Goal: Check status: Check status

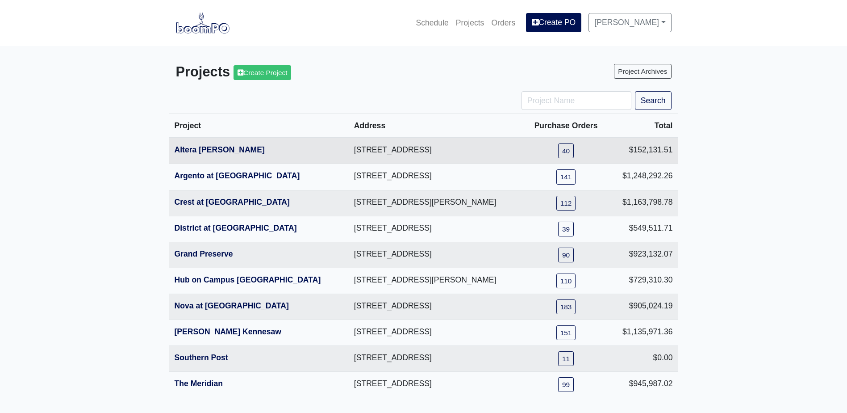
click at [209, 156] on th "Altera [PERSON_NAME]" at bounding box center [259, 151] width 180 height 26
click at [212, 149] on link "Altera [PERSON_NAME]" at bounding box center [220, 149] width 90 height 9
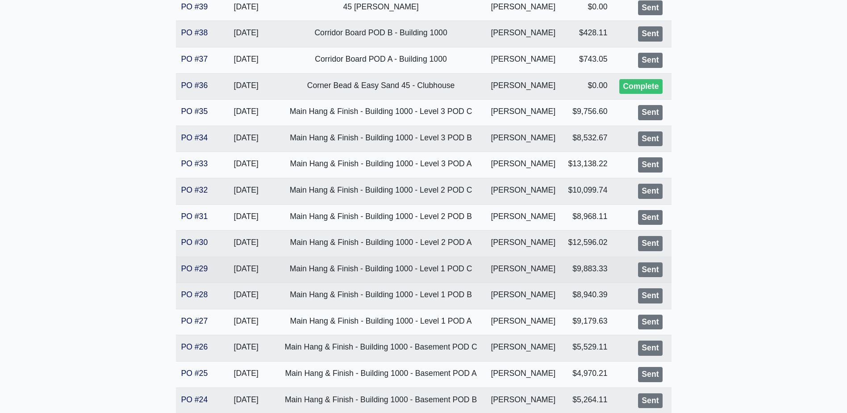
scroll to position [268, 0]
click at [203, 271] on link "PO #29" at bounding box center [194, 267] width 27 height 9
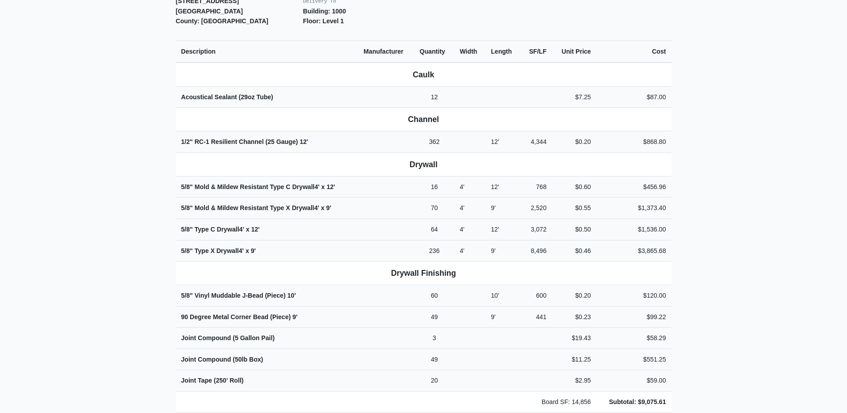
scroll to position [313, 0]
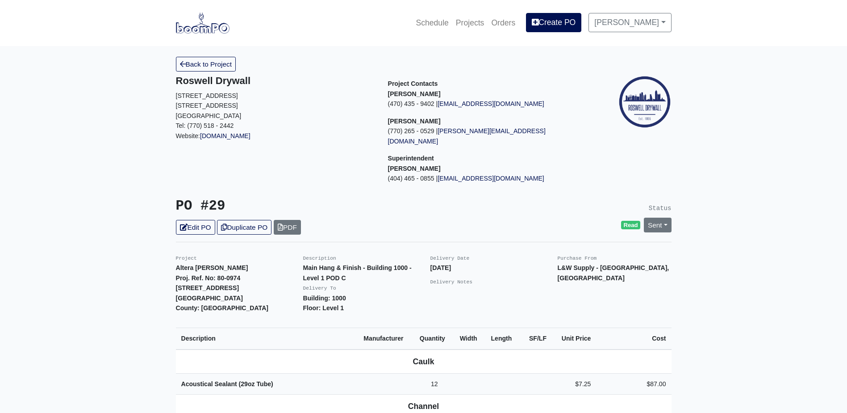
click at [209, 26] on img at bounding box center [203, 23] width 54 height 21
